Goal: Entertainment & Leisure: Consume media (video, audio)

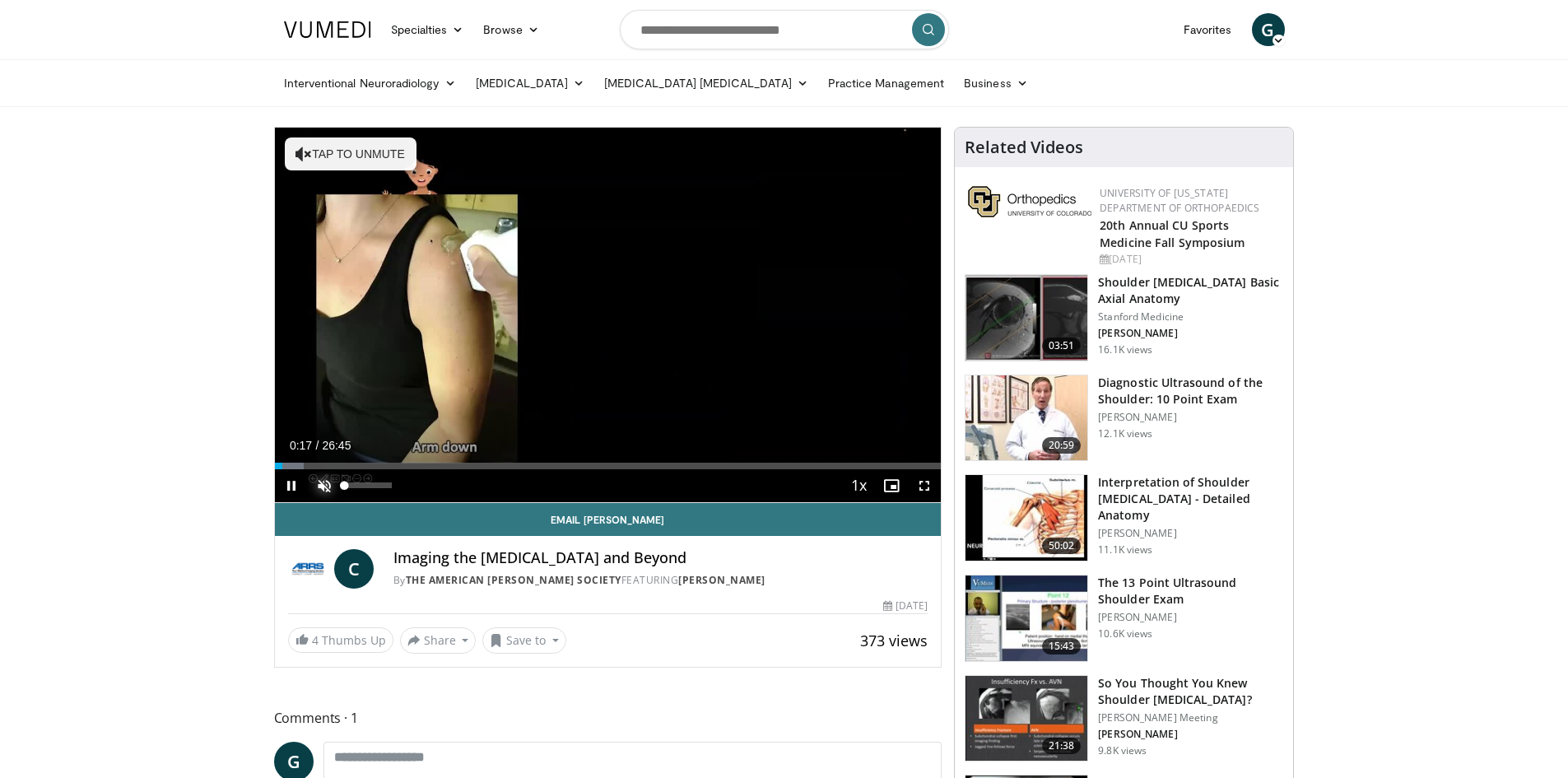
click at [319, 485] on span "Video Player" at bounding box center [325, 486] width 33 height 33
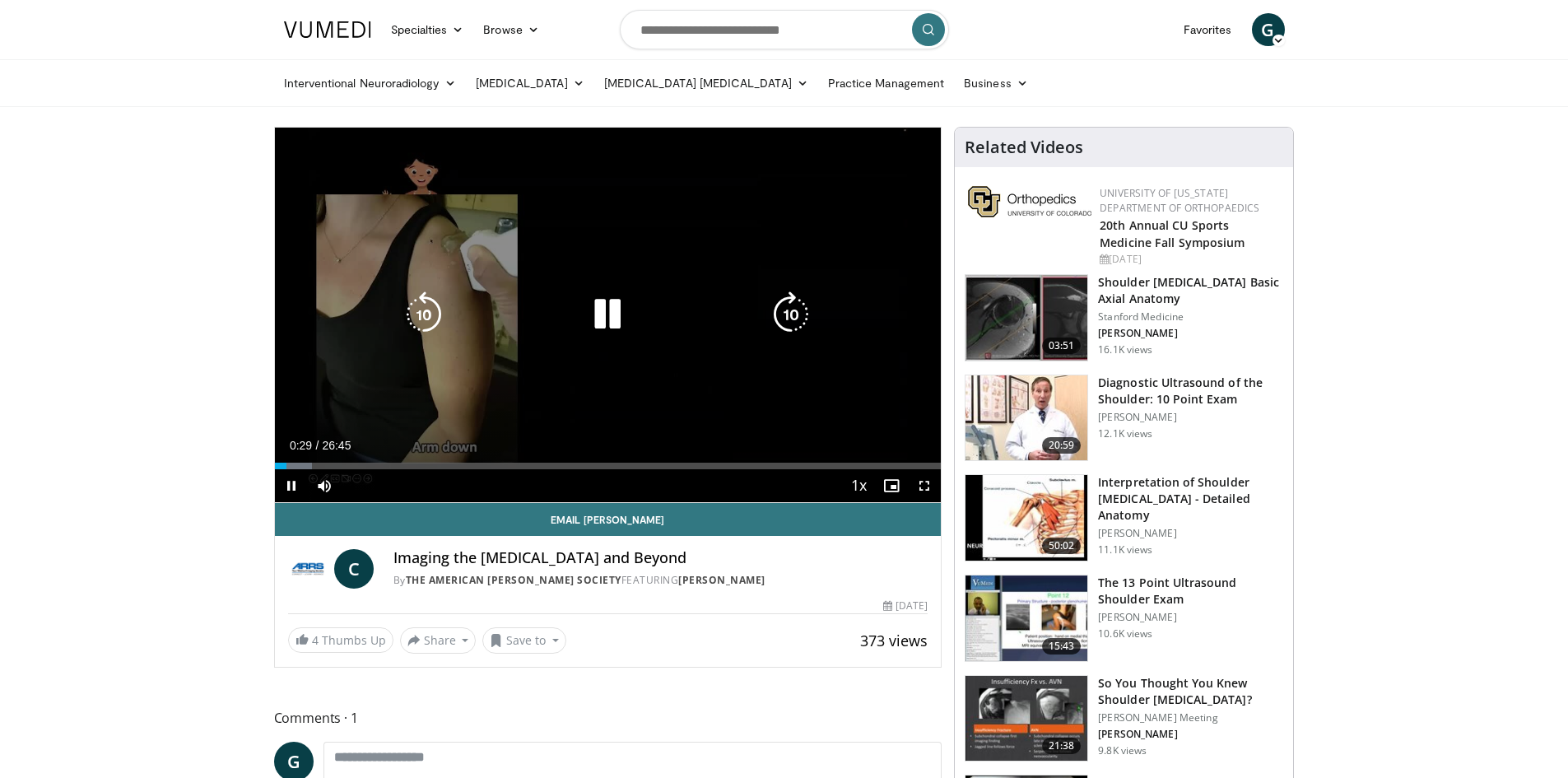
click at [517, 230] on div "10 seconds Tap to unmute" at bounding box center [609, 314] width 667 height 374
click at [619, 304] on icon "Video Player" at bounding box center [607, 314] width 46 height 46
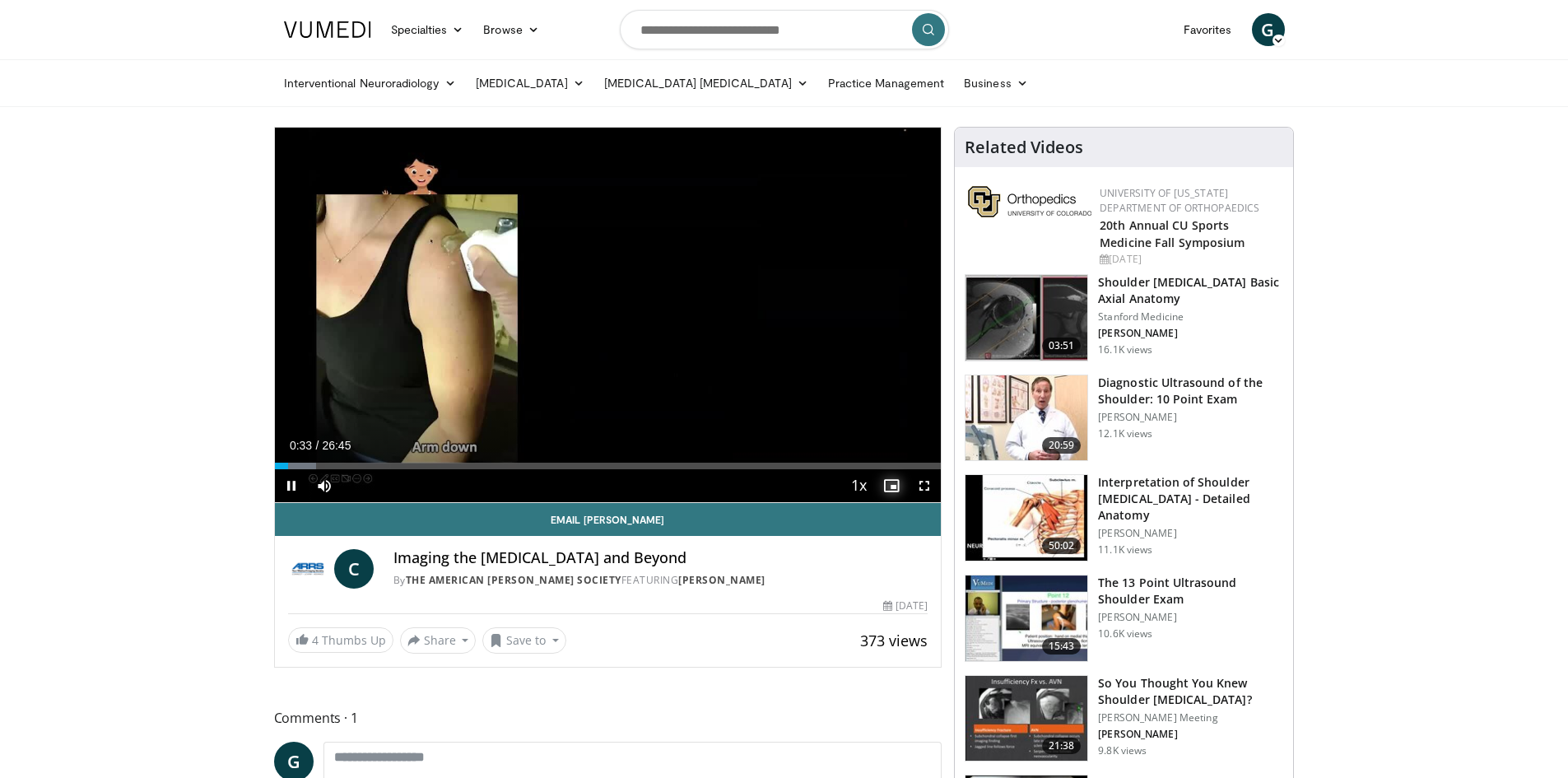
click at [889, 483] on span "Video Player" at bounding box center [891, 486] width 33 height 33
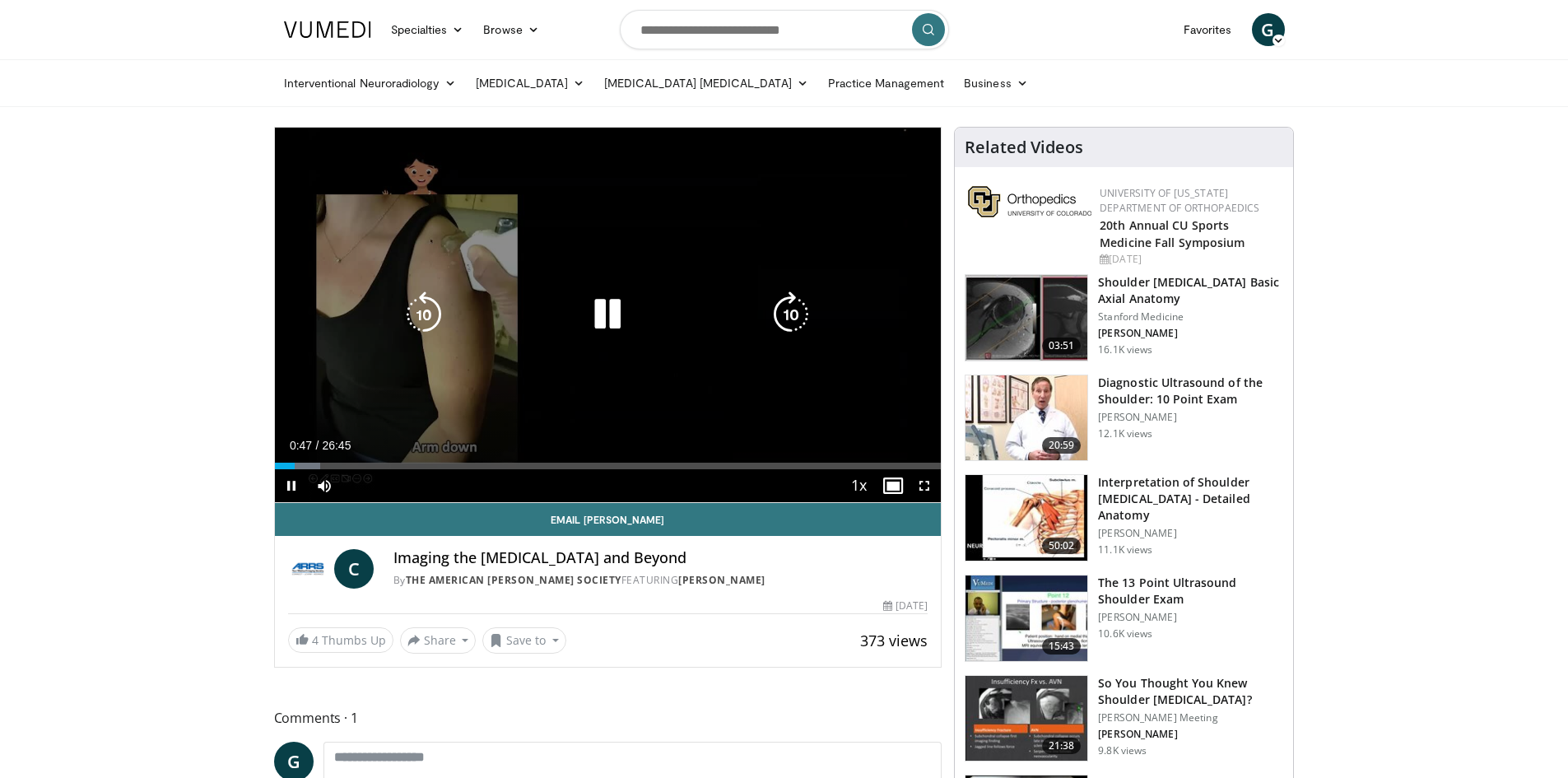
click at [326, 407] on div "10 seconds Tap to unmute" at bounding box center [609, 314] width 667 height 374
click at [442, 417] on div "10 seconds Tap to unmute" at bounding box center [609, 314] width 667 height 374
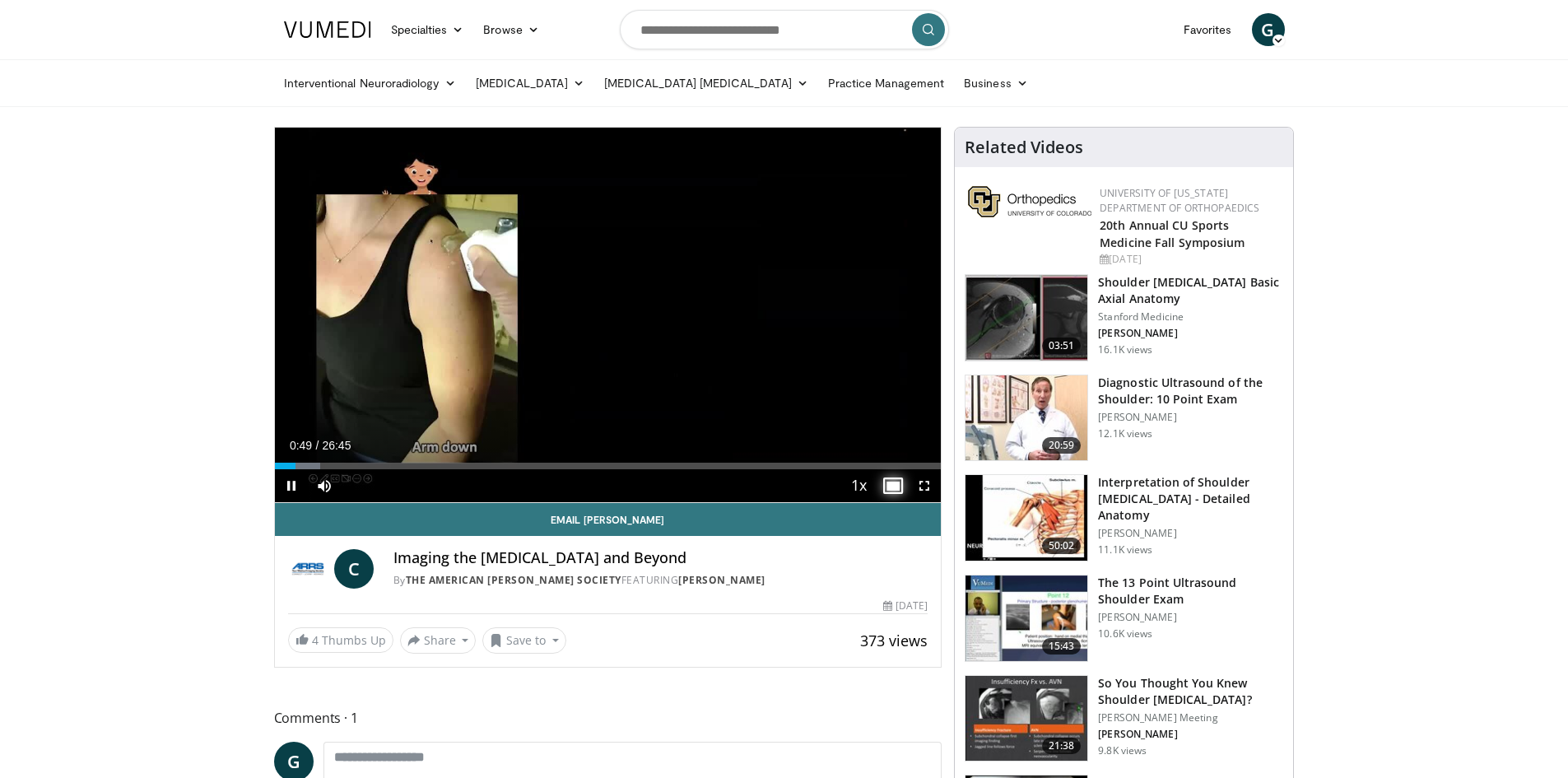
click at [896, 485] on span "Video Player" at bounding box center [891, 486] width 33 height 33
drag, startPoint x: 296, startPoint y: 465, endPoint x: 346, endPoint y: 465, distance: 50.0
click at [346, 465] on div "Loaded : 14.30% 02:50 02:52" at bounding box center [609, 466] width 667 height 7
click at [341, 465] on div "Loaded : 14.92% 02:42 02:40" at bounding box center [609, 466] width 667 height 7
drag, startPoint x: 371, startPoint y: 465, endPoint x: 418, endPoint y: 466, distance: 47.0
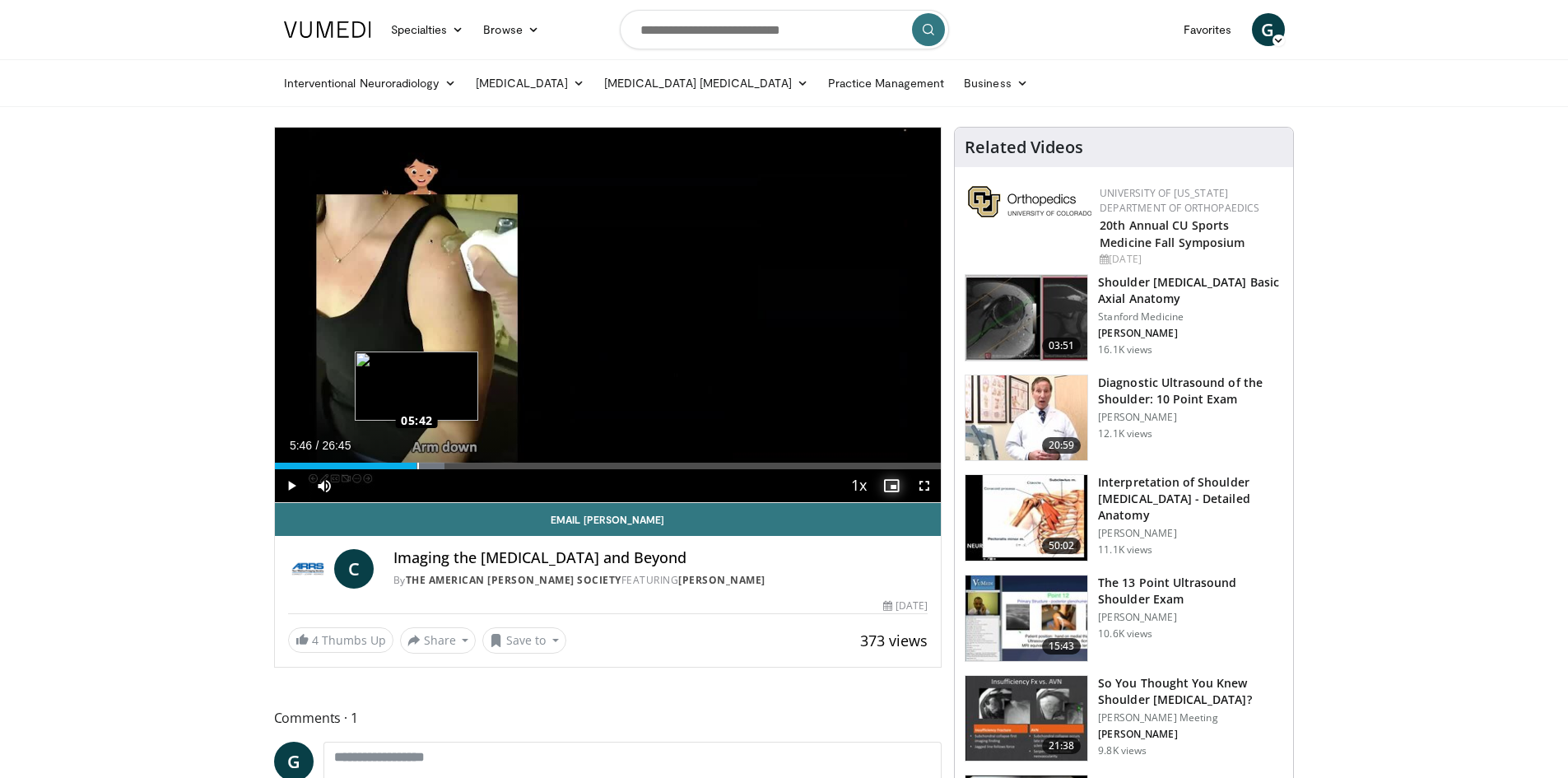
click at [418, 466] on div "Loaded : 25.50% 05:42 05:42" at bounding box center [609, 466] width 667 height 7
drag, startPoint x: 443, startPoint y: 467, endPoint x: 460, endPoint y: 469, distance: 17.1
click at [460, 469] on div "Loaded : 31.71% 07:22 07:26" at bounding box center [609, 466] width 667 height 7
drag, startPoint x: 460, startPoint y: 469, endPoint x: 470, endPoint y: 471, distance: 10.2
click at [470, 471] on div "Current Time 7:51 / Duration 26:45 Play Skip Backward Skip Forward Mute 0% Load…" at bounding box center [609, 486] width 667 height 33
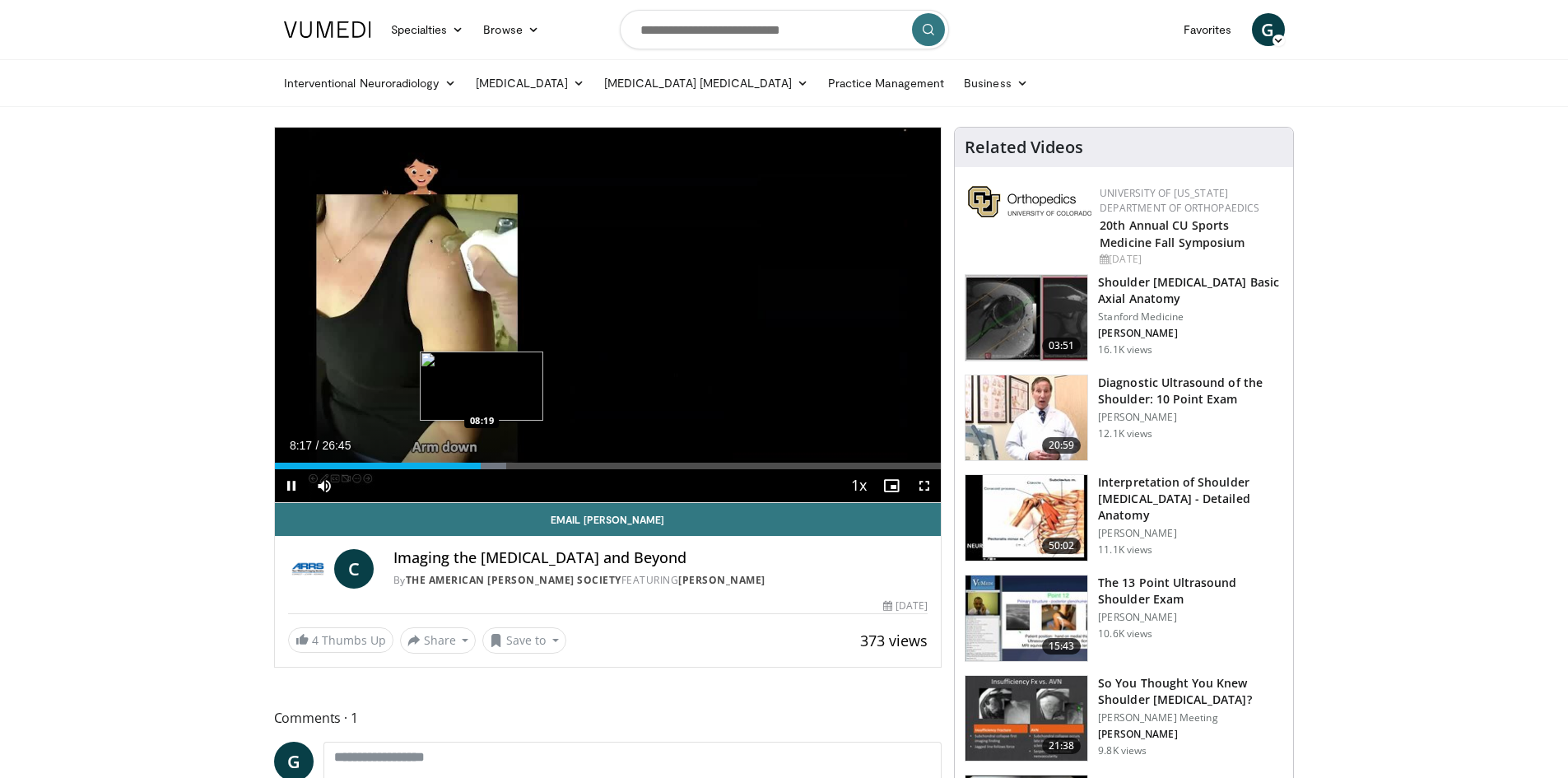
click at [481, 468] on video-js "**********" at bounding box center [609, 315] width 667 height 375
drag, startPoint x: 491, startPoint y: 467, endPoint x: 505, endPoint y: 468, distance: 14.0
click at [505, 468] on div "Progress Bar" at bounding box center [505, 466] width 27 height 7
click at [562, 460] on div "Loaded : 48.51% 11:35 11:33" at bounding box center [609, 462] width 667 height 16
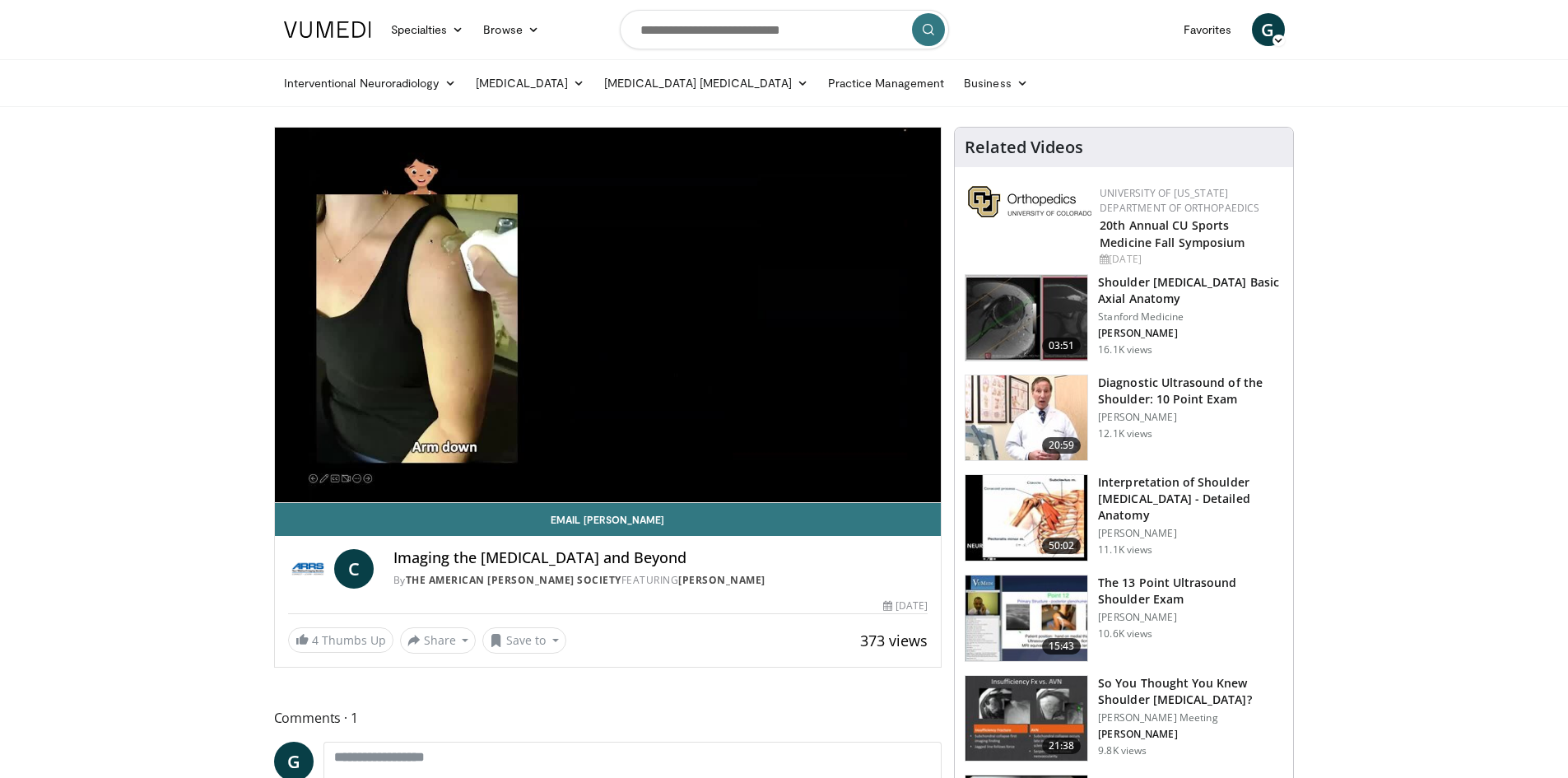
click at [613, 313] on div "10 seconds Tap to unmute" at bounding box center [609, 314] width 667 height 374
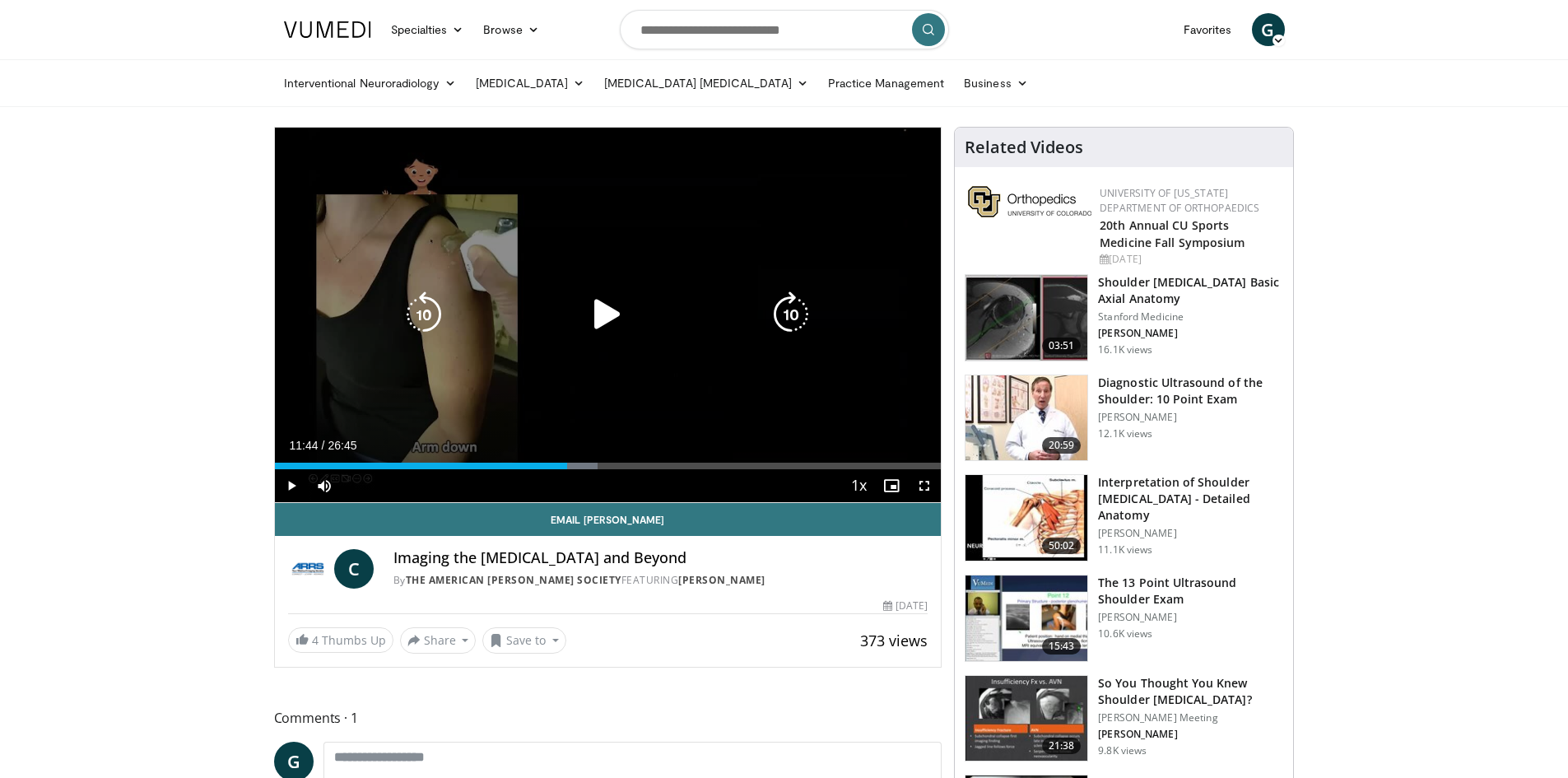
click at [612, 314] on icon "Video Player" at bounding box center [607, 314] width 46 height 46
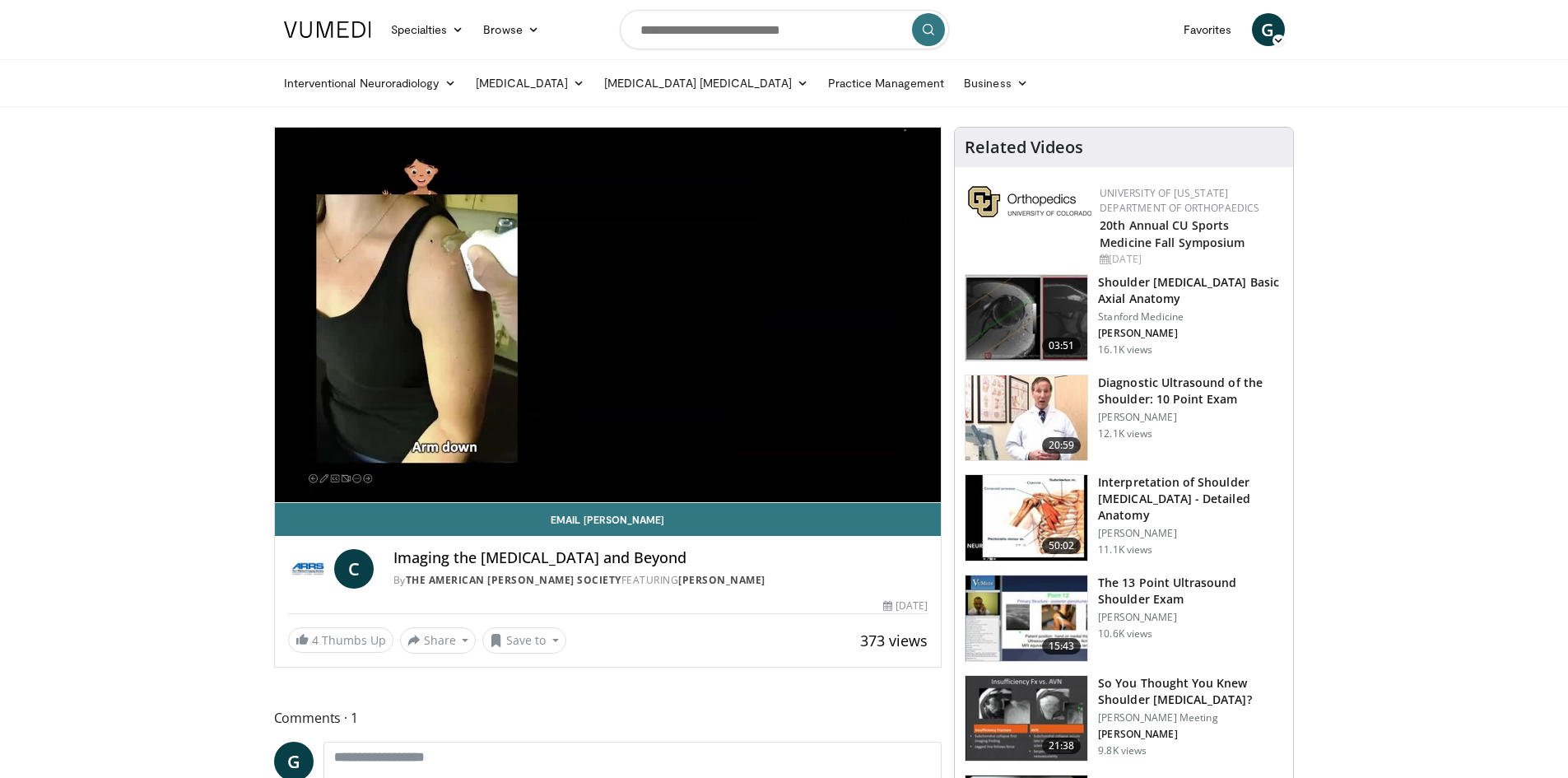
click at [612, 314] on div "10 seconds Tap to unmute" at bounding box center [609, 314] width 667 height 374
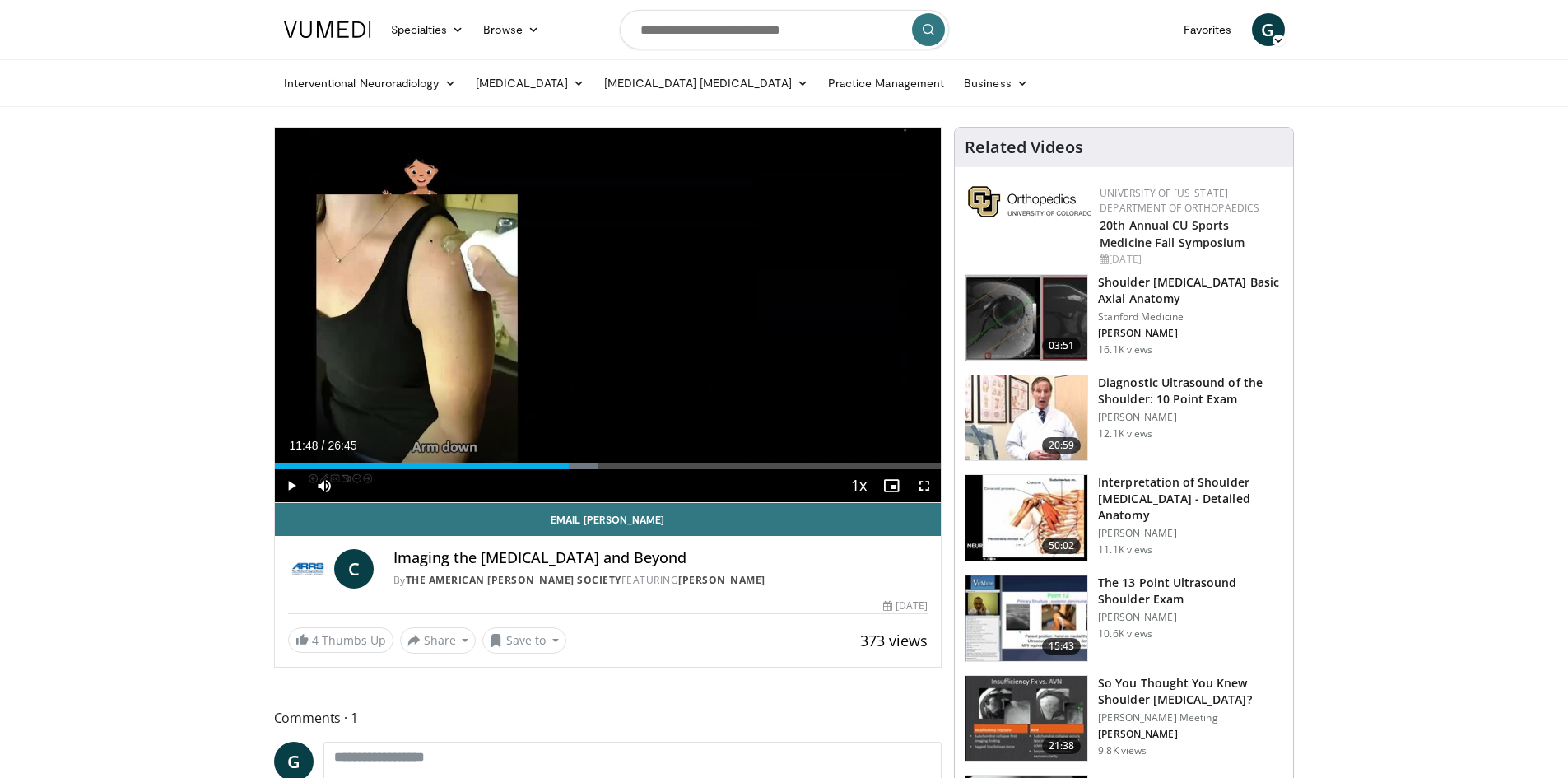
click at [612, 314] on div "10 seconds Tap to unmute" at bounding box center [609, 314] width 667 height 374
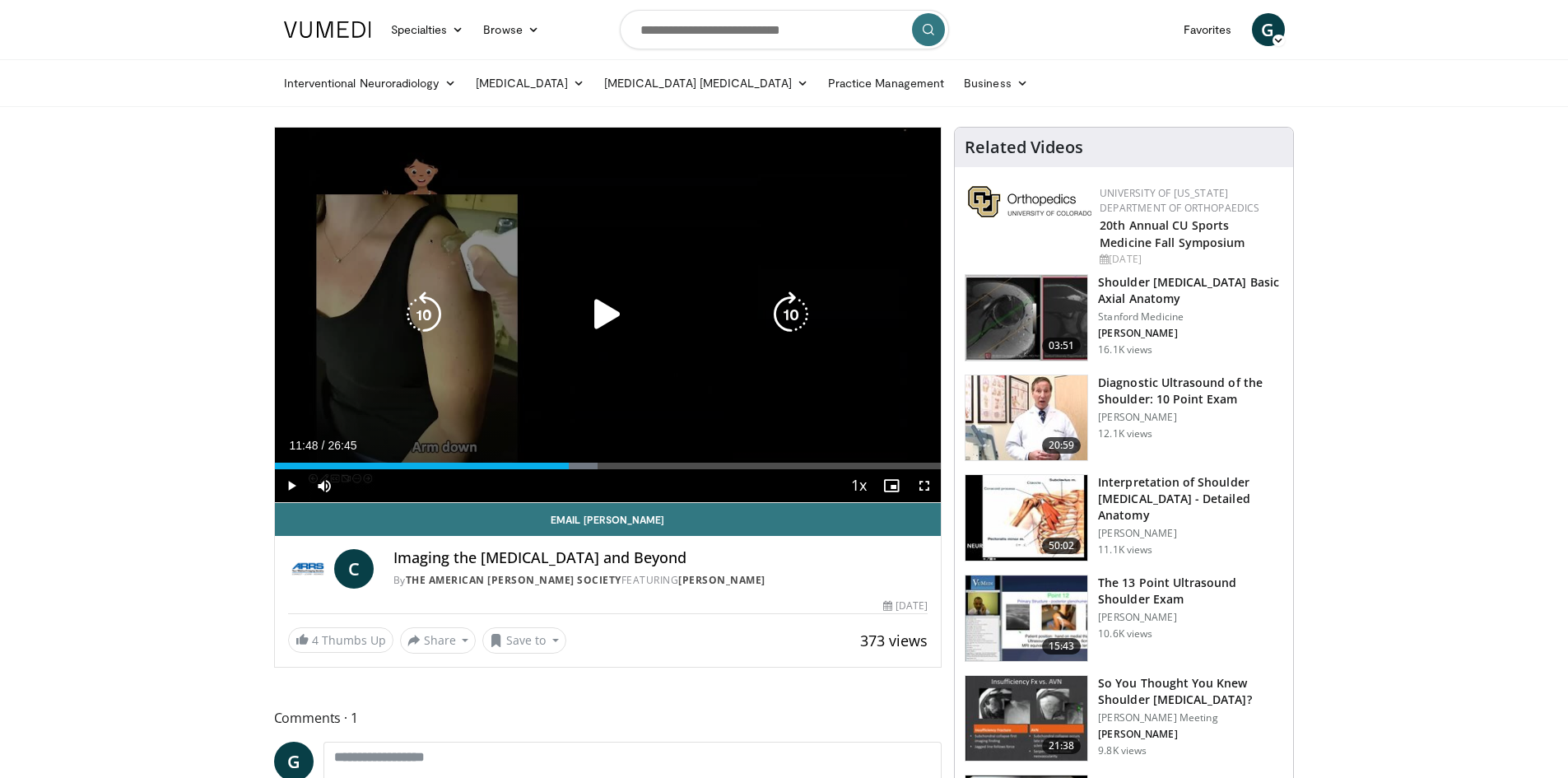
click at [610, 315] on icon "Video Player" at bounding box center [607, 314] width 46 height 46
click at [607, 314] on icon "Video Player" at bounding box center [607, 314] width 46 height 46
click at [420, 310] on icon "Video Player" at bounding box center [423, 314] width 46 height 46
click at [431, 310] on icon "Video Player" at bounding box center [423, 314] width 46 height 46
click at [603, 308] on icon "Video Player" at bounding box center [607, 314] width 46 height 46
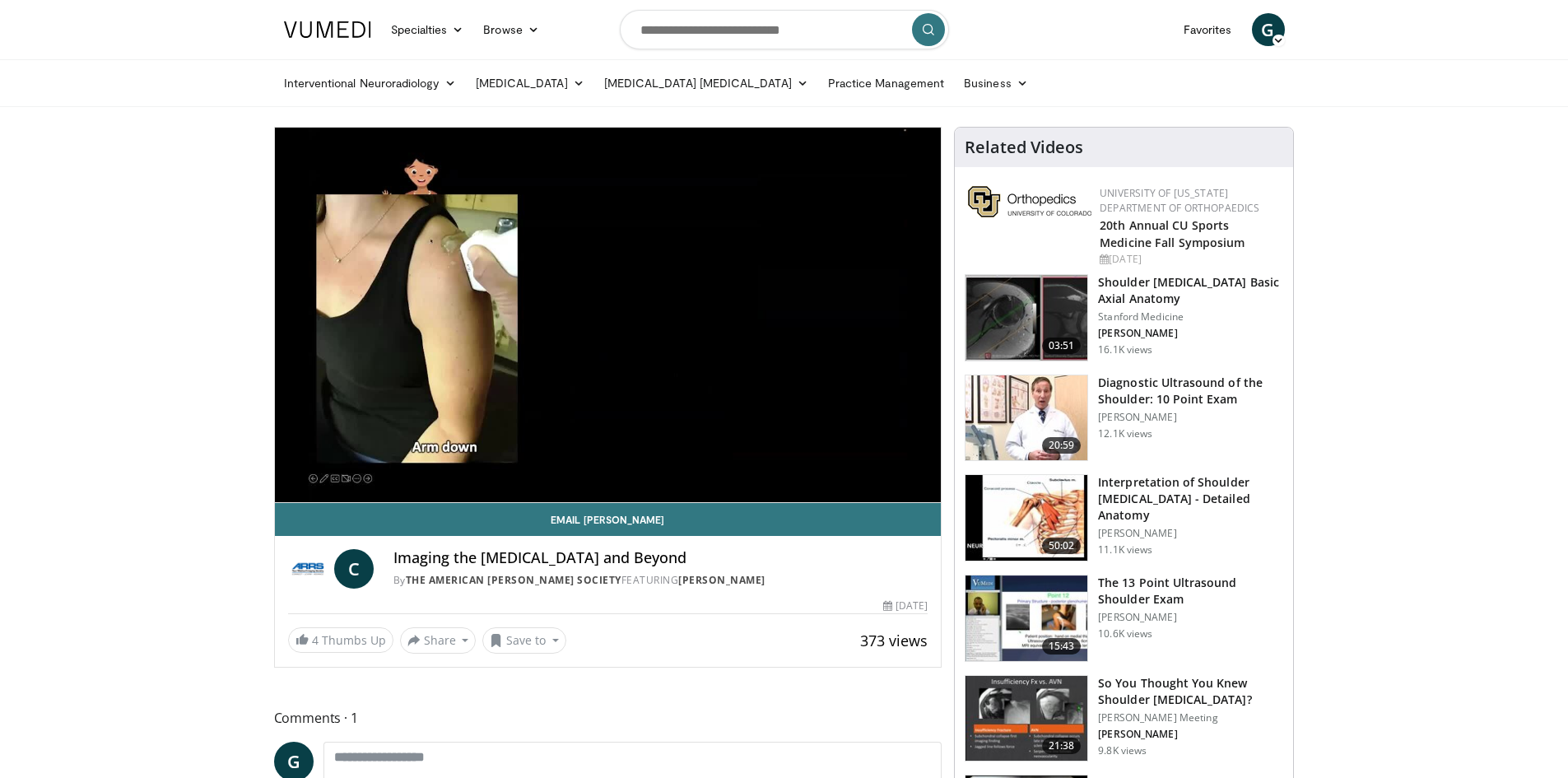
click at [603, 308] on div "20 seconds Tap to unmute" at bounding box center [609, 314] width 667 height 374
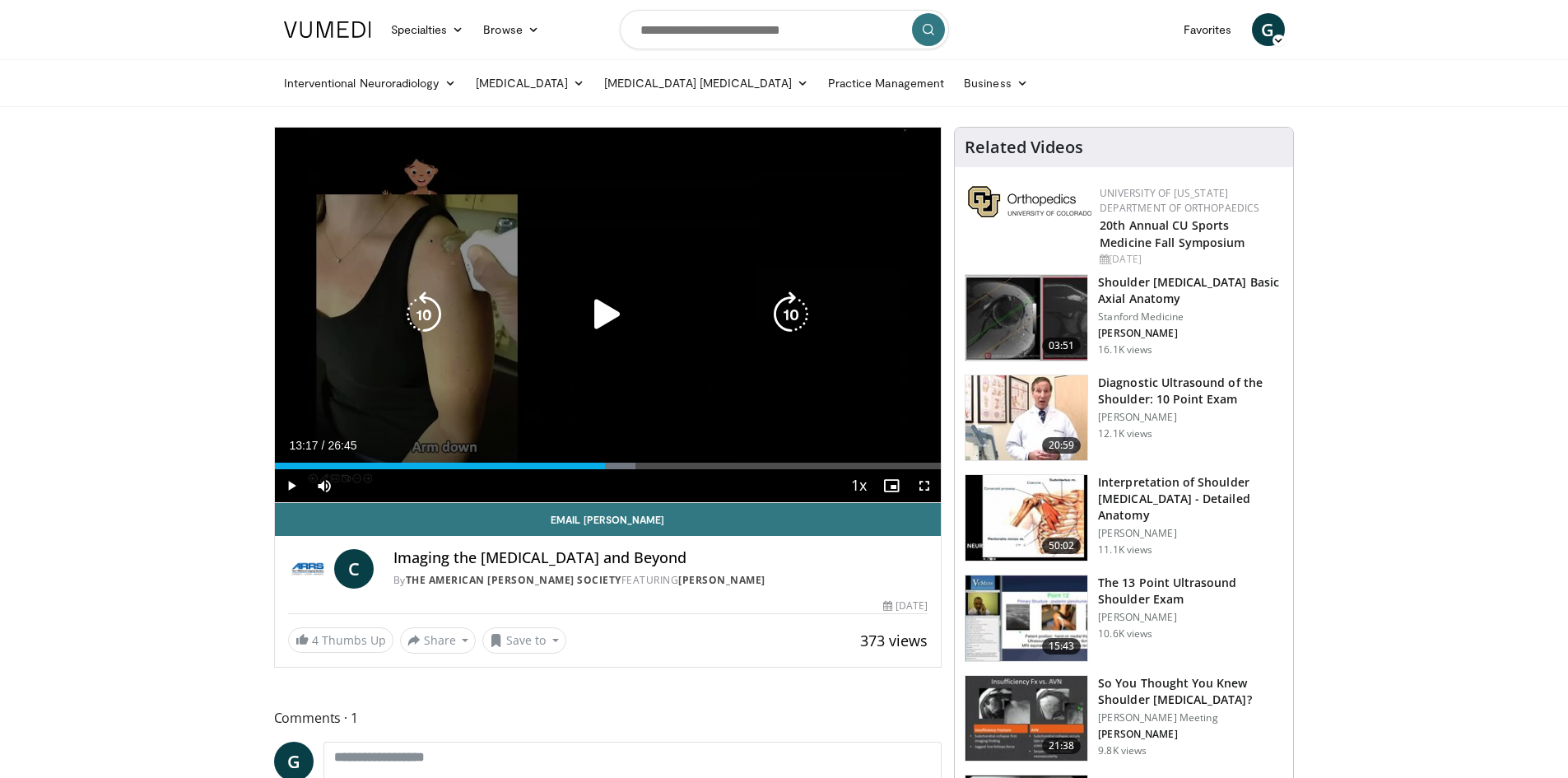
click at [617, 314] on icon "Video Player" at bounding box center [607, 314] width 46 height 46
click at [413, 299] on icon "Video Player" at bounding box center [423, 314] width 46 height 46
click at [599, 318] on icon "Video Player" at bounding box center [607, 314] width 46 height 46
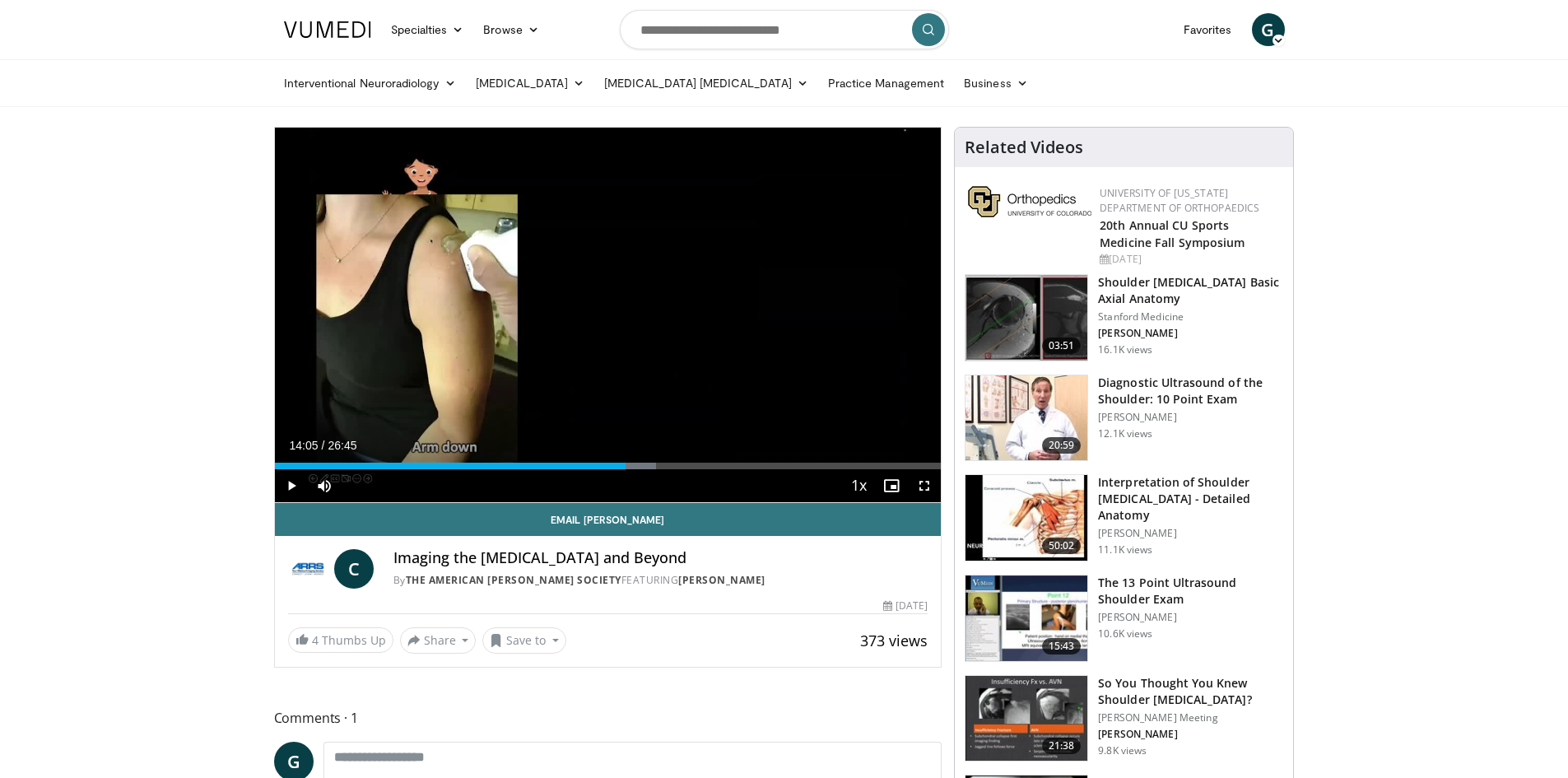
click at [599, 318] on div "10 seconds Tap to unmute" at bounding box center [609, 314] width 667 height 374
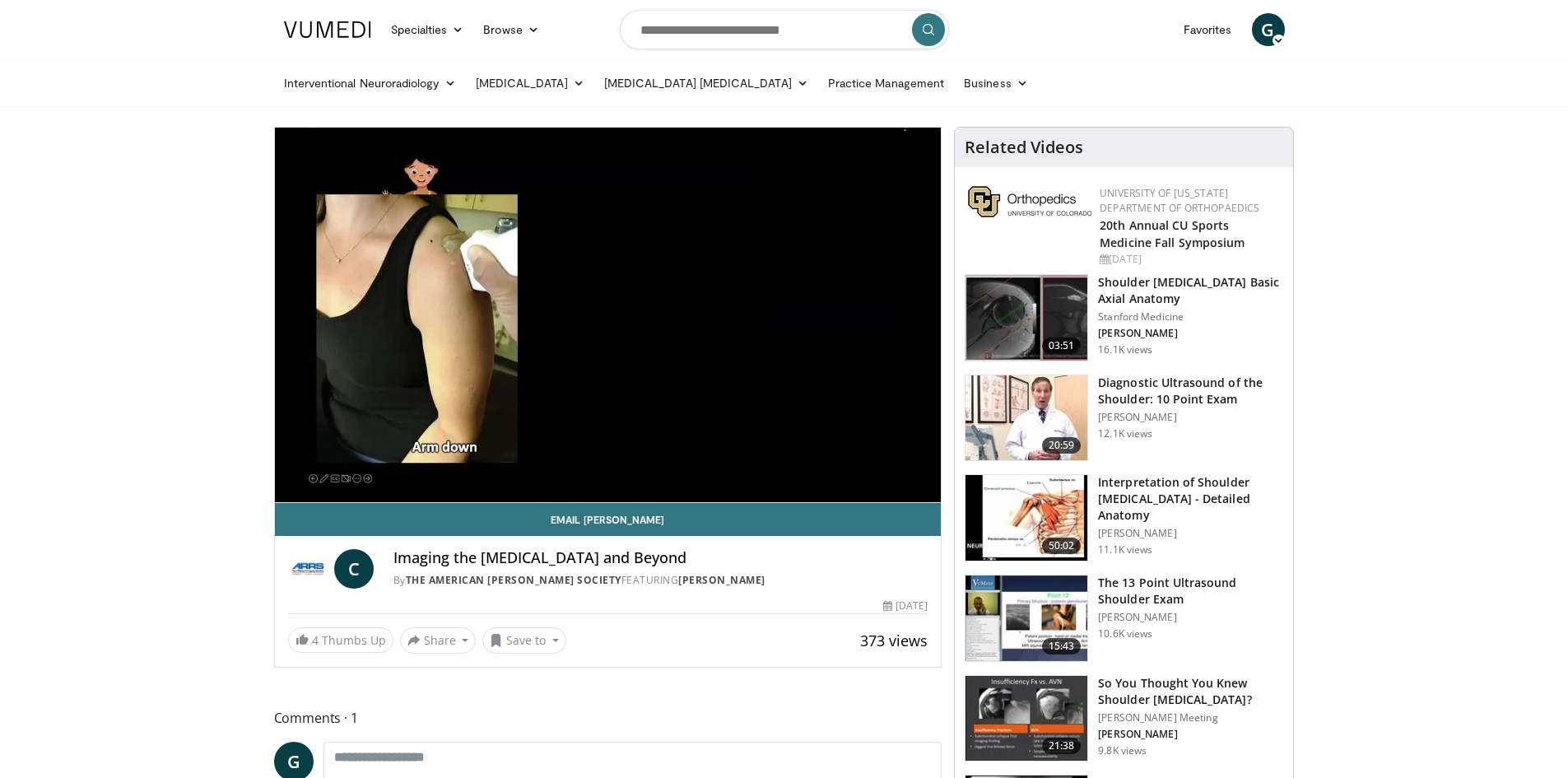
click at [599, 318] on div "10 seconds Tap to unmute" at bounding box center [609, 314] width 667 height 374
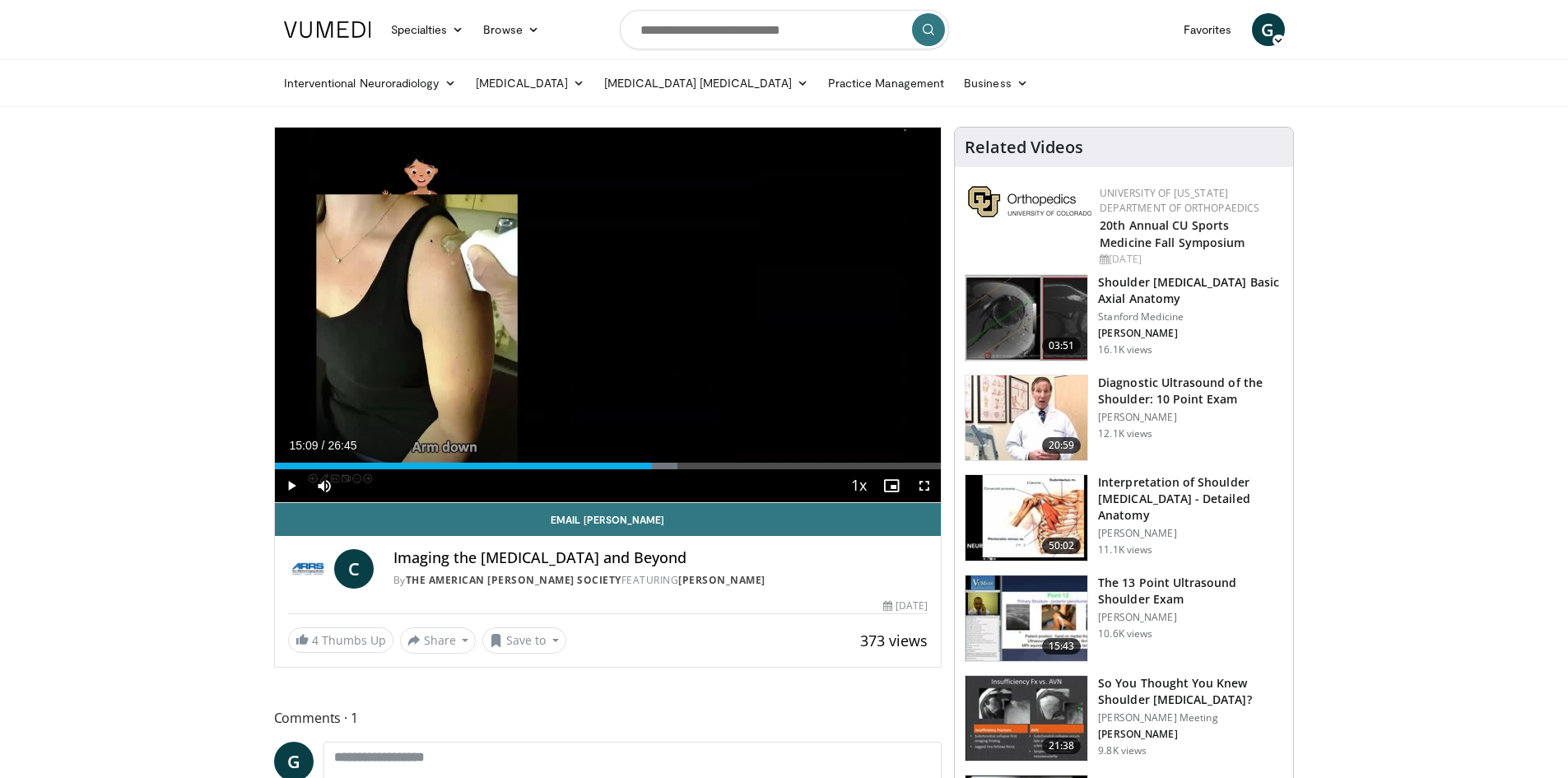
click at [599, 318] on div "10 seconds Tap to unmute" at bounding box center [609, 314] width 667 height 374
